Goal: Task Accomplishment & Management: Use online tool/utility

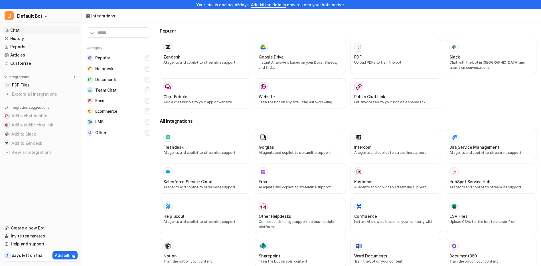
click at [21, 31] on link "Chat" at bounding box center [40, 30] width 77 height 8
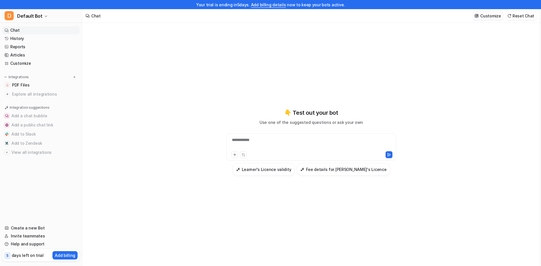
click at [489, 14] on p "Customize" at bounding box center [491, 16] width 21 height 6
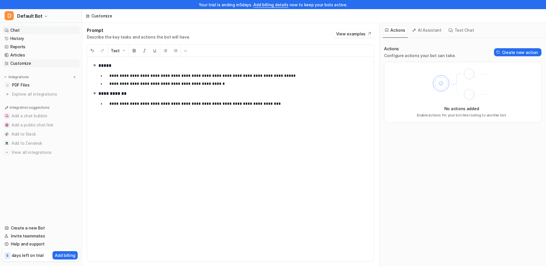
click at [13, 29] on link "Chat" at bounding box center [40, 30] width 77 height 8
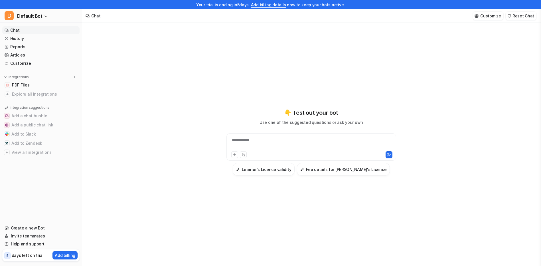
drag, startPoint x: 275, startPoint y: 144, endPoint x: 272, endPoint y: 144, distance: 3.1
click at [273, 144] on div "**********" at bounding box center [311, 143] width 167 height 13
click at [232, 152] on button at bounding box center [234, 154] width 7 height 7
